Goal: Task Accomplishment & Management: Use online tool/utility

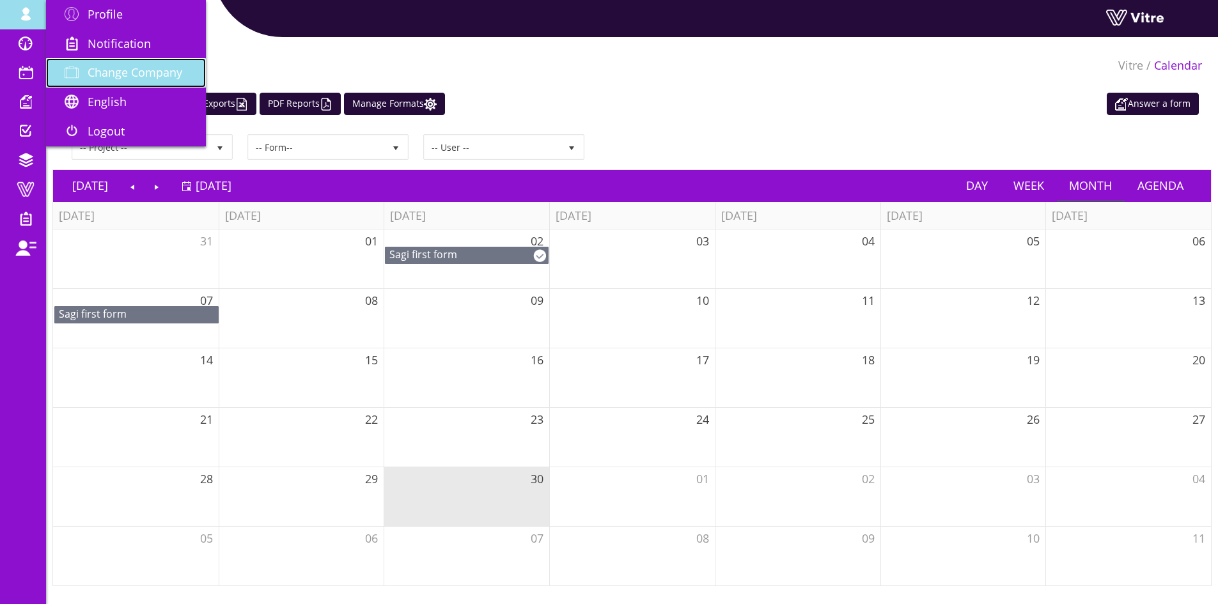
click at [116, 76] on span "Change Company" at bounding box center [135, 72] width 95 height 15
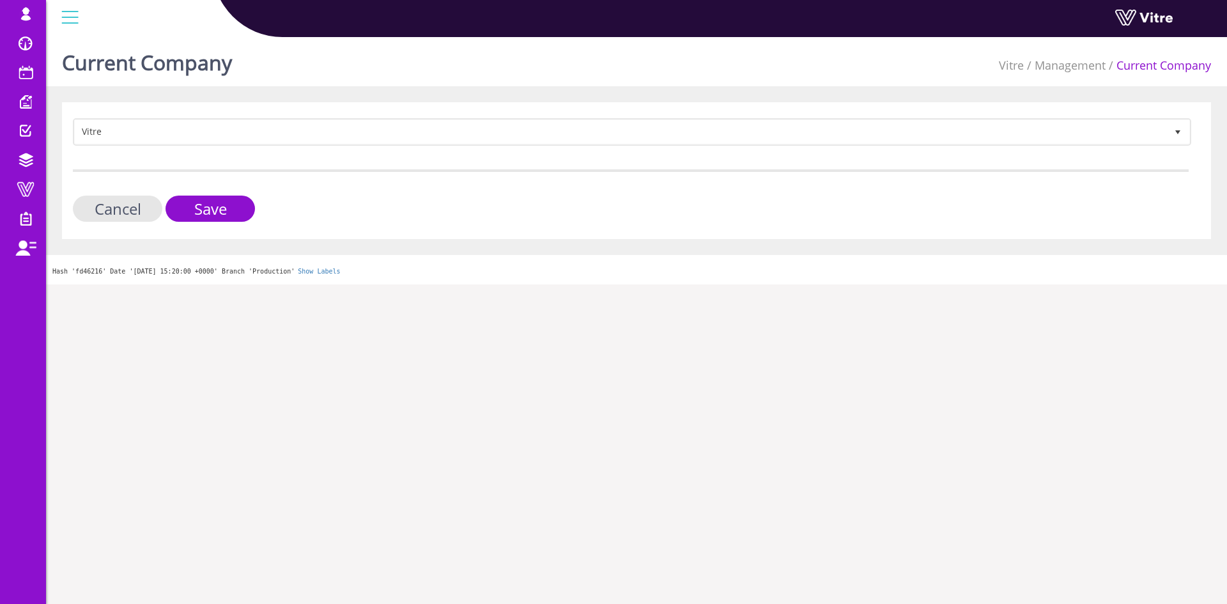
click at [266, 150] on form "Vitre 193 Cancel Save" at bounding box center [631, 170] width 1116 height 104
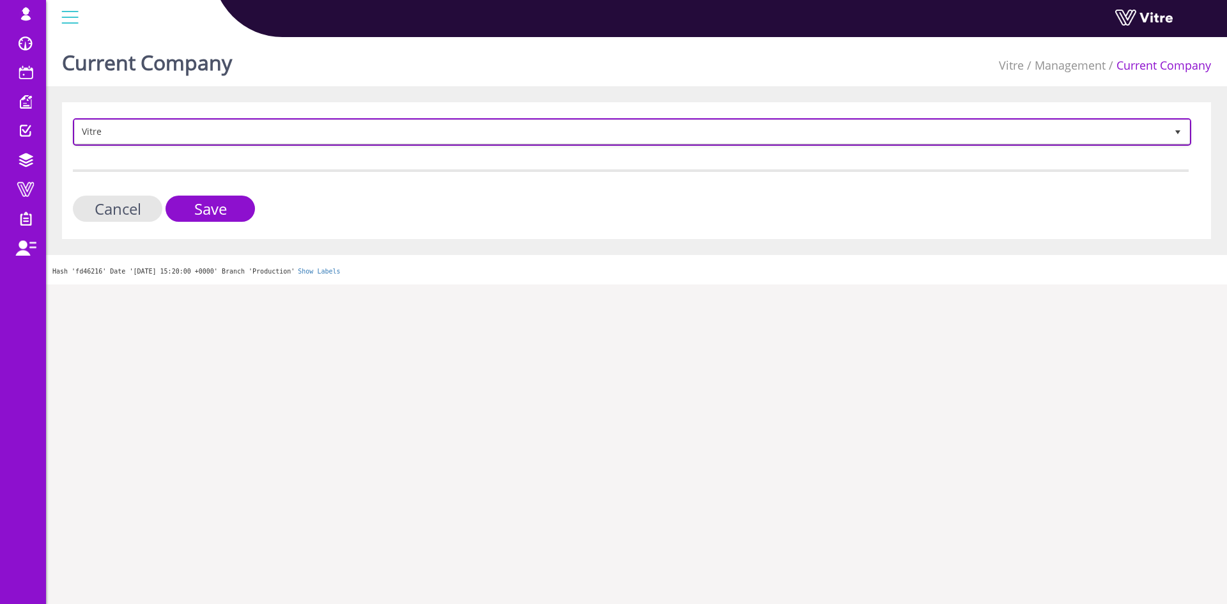
click at [267, 142] on span "Vitre" at bounding box center [621, 131] width 1092 height 23
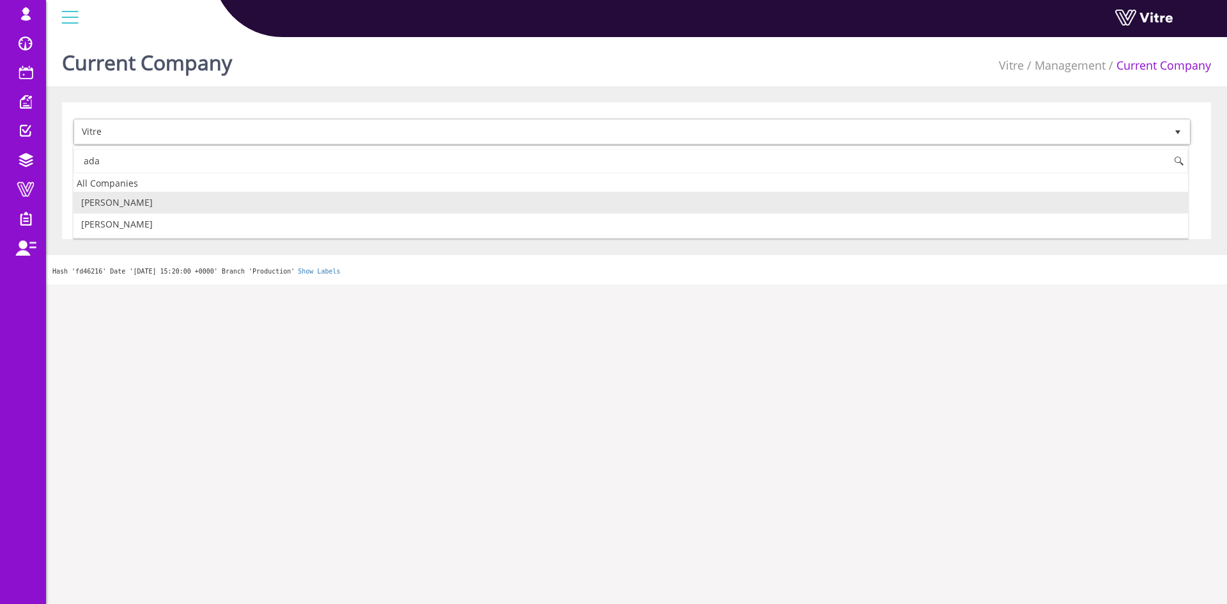
click at [150, 203] on li "[PERSON_NAME]" at bounding box center [631, 203] width 1115 height 22
type input "ada"
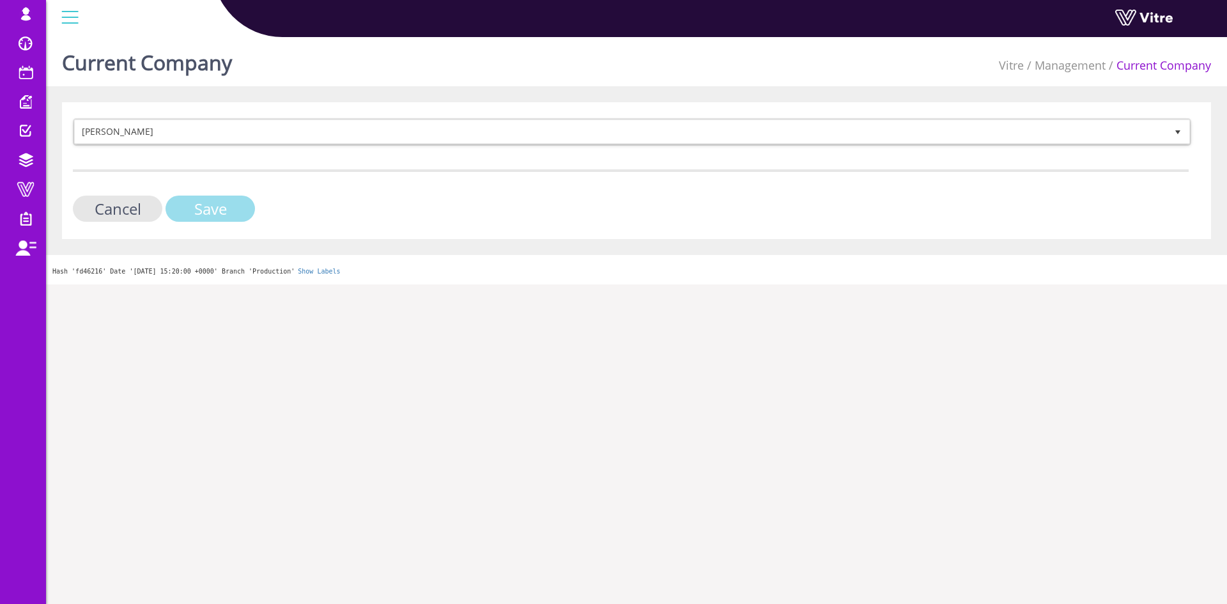
click at [192, 204] on input "Save" at bounding box center [211, 209] width 90 height 26
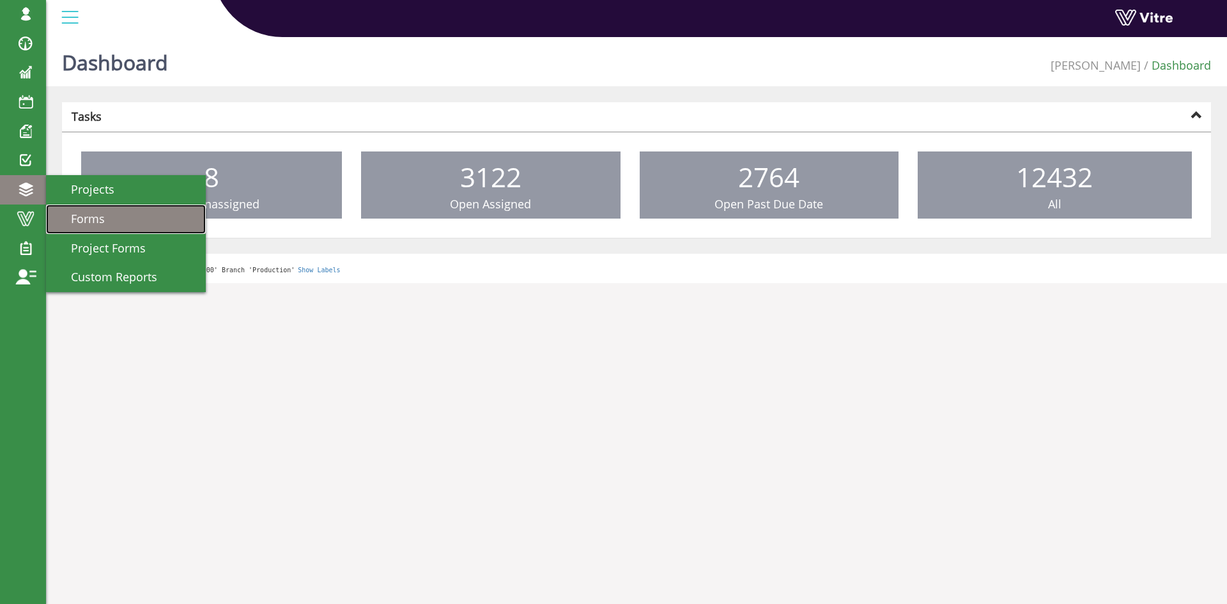
click at [59, 205] on link "Forms" at bounding box center [126, 219] width 160 height 29
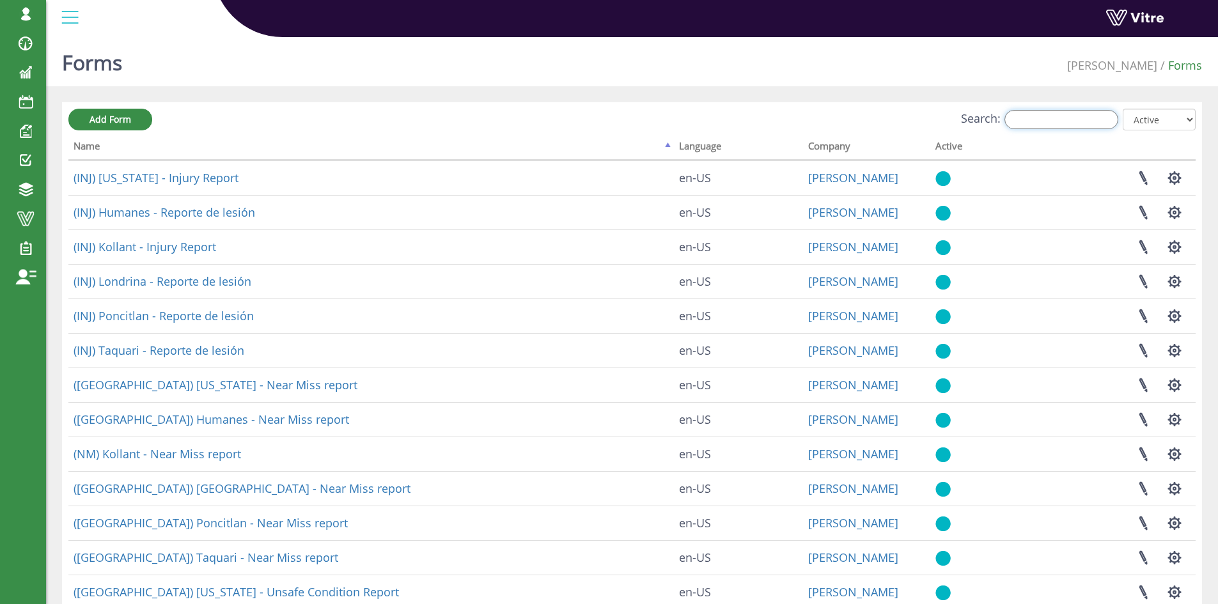
click at [1115, 114] on input "Search:" at bounding box center [1061, 119] width 114 height 19
paste input "poncitlan"
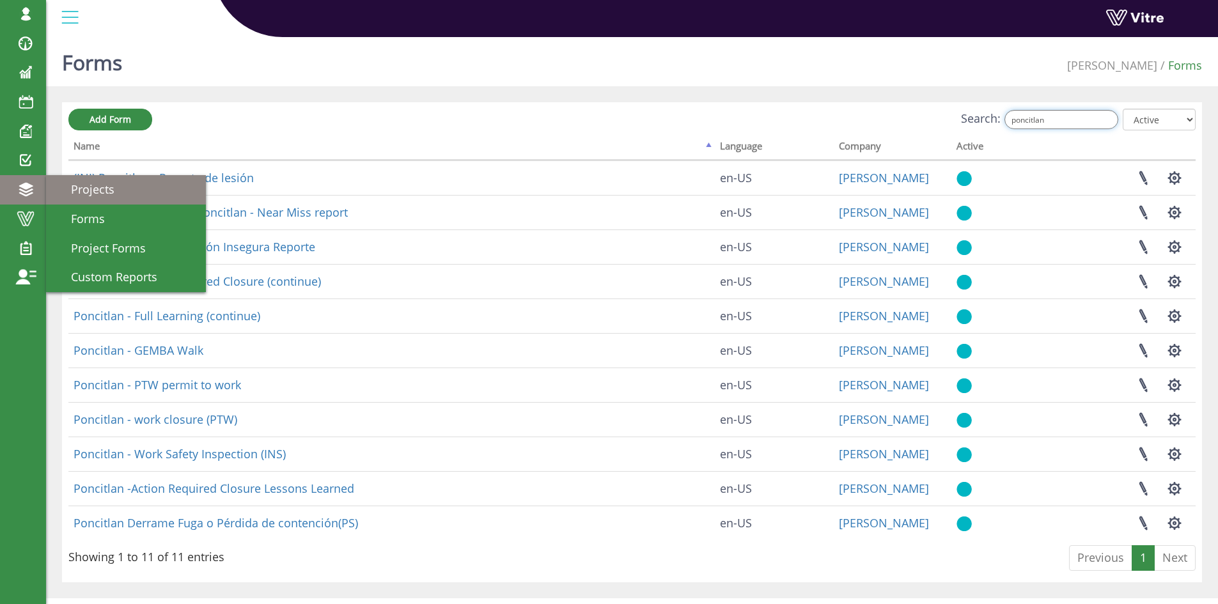
type input "poncitlan"
click at [108, 191] on span "Projects" at bounding box center [85, 189] width 59 height 15
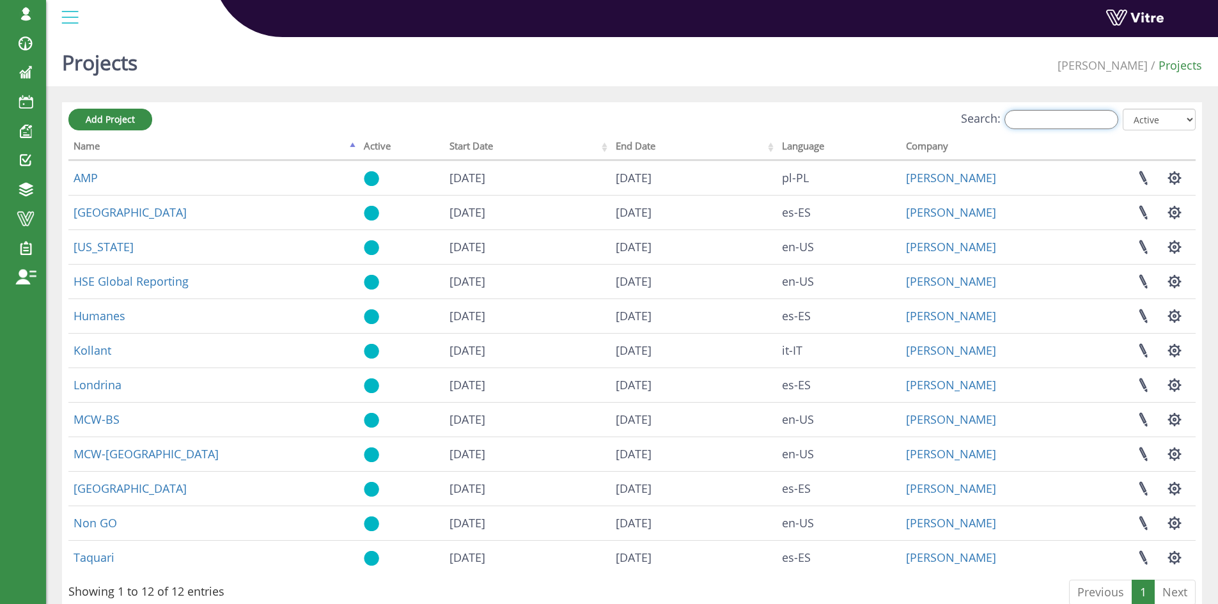
click at [1084, 112] on input "Search:" at bounding box center [1061, 119] width 114 height 19
paste input "Humanes"
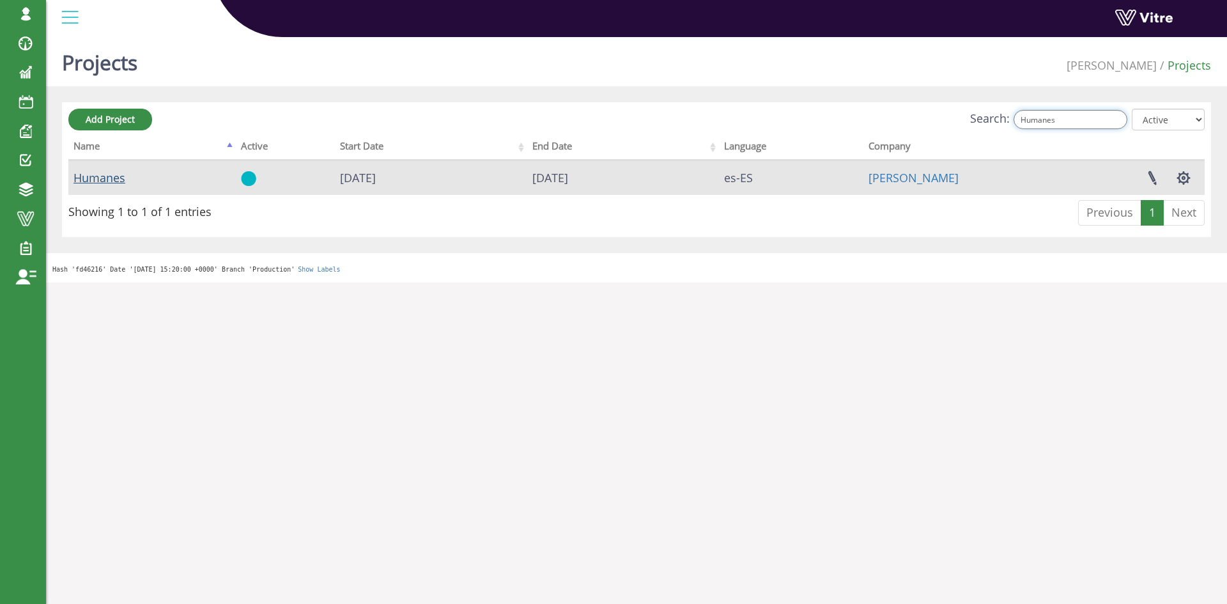
type input "Humanes"
click at [105, 178] on link "Humanes" at bounding box center [100, 177] width 52 height 15
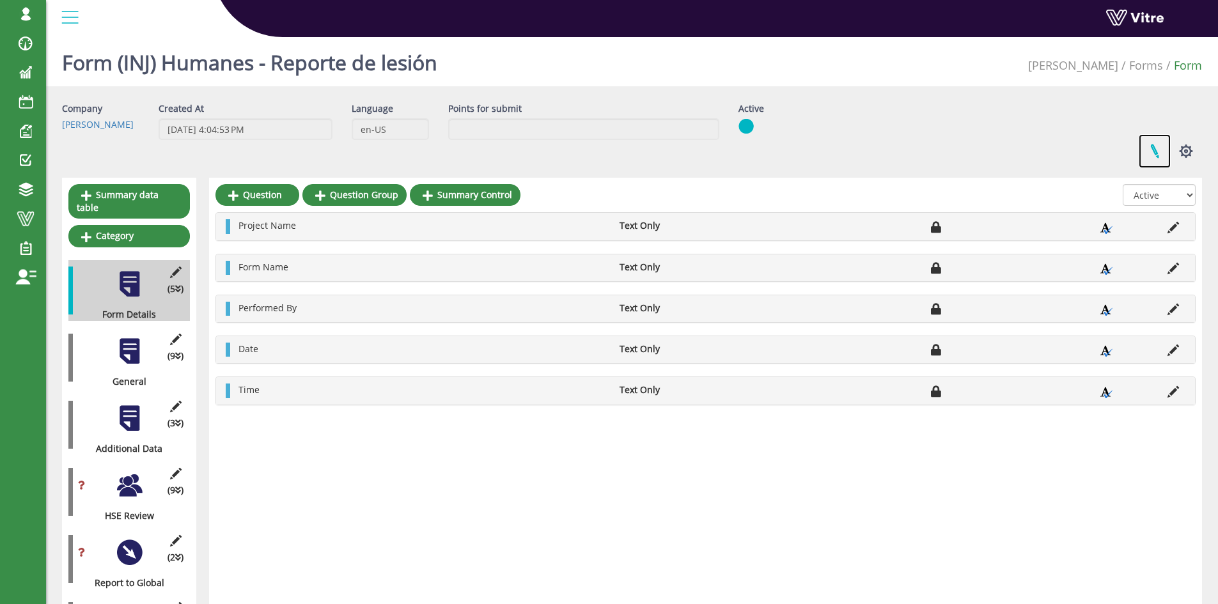
click at [1151, 147] on link at bounding box center [1155, 151] width 32 height 34
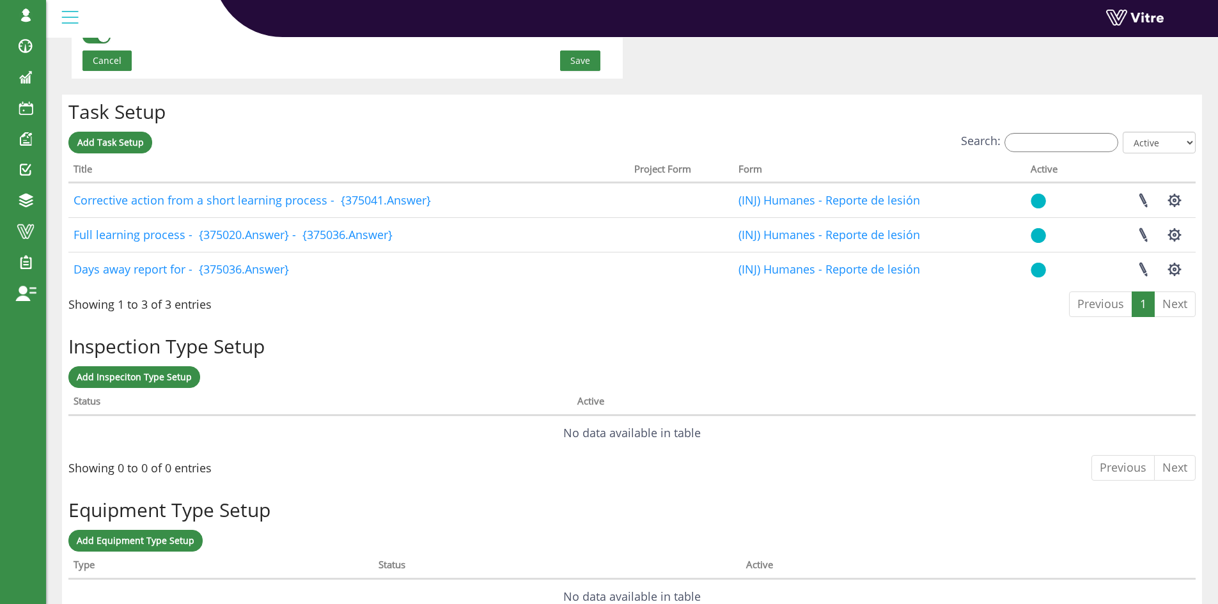
scroll to position [959, 0]
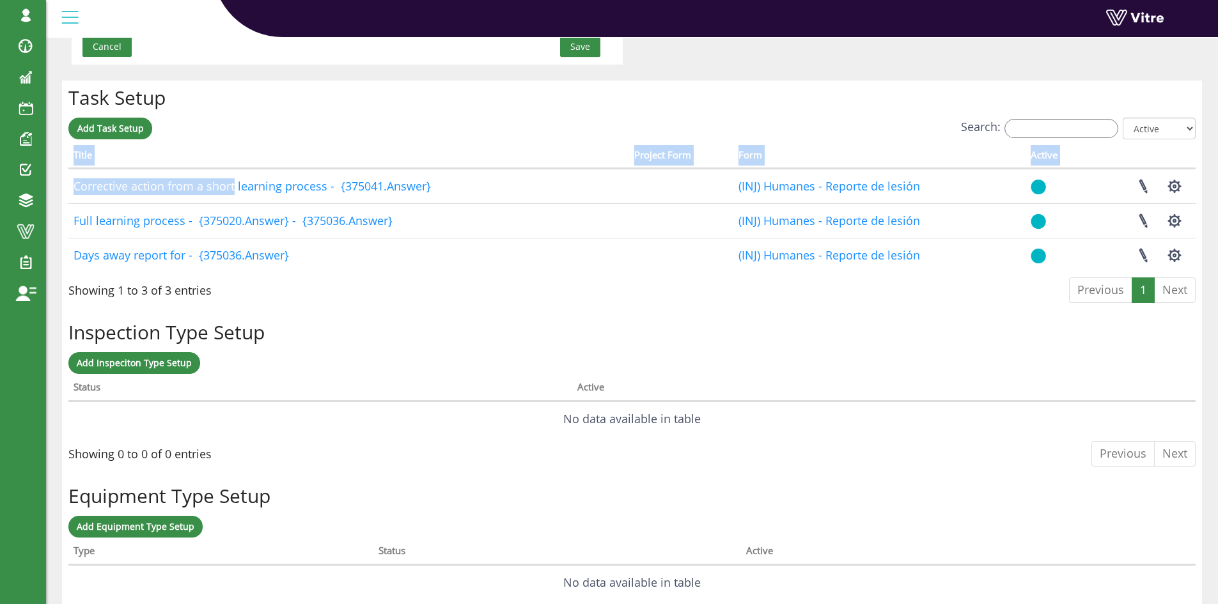
drag, startPoint x: 410, startPoint y: 288, endPoint x: 169, endPoint y: 121, distance: 292.8
click at [175, 130] on div "Add Task Setup Search: All Active Not Active Processing... Title Project Form F…" at bounding box center [631, 214] width 1127 height 192
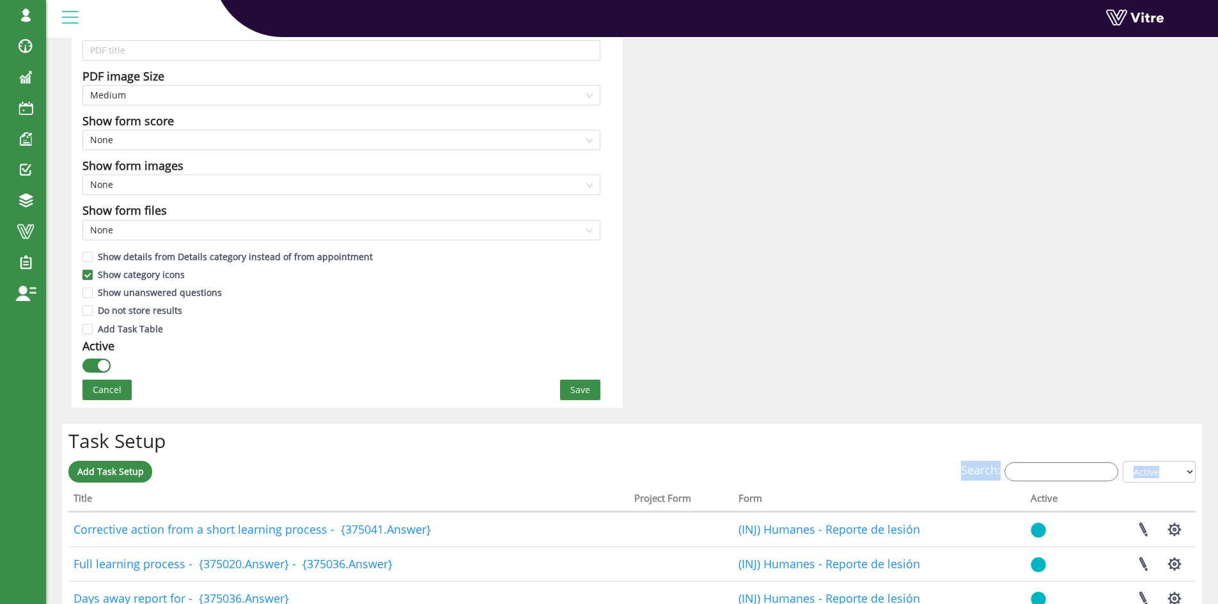
scroll to position [575, 0]
